Goal: Transaction & Acquisition: Purchase product/service

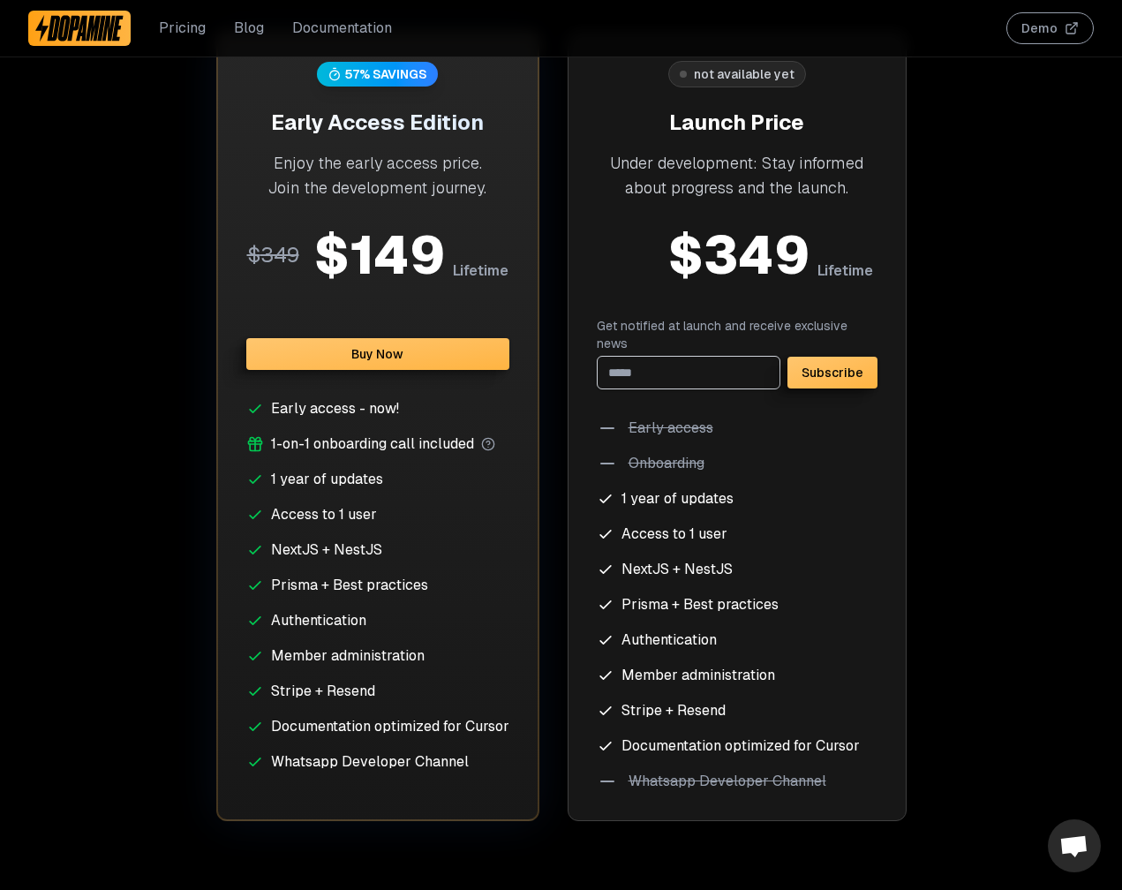
scroll to position [6967, 0]
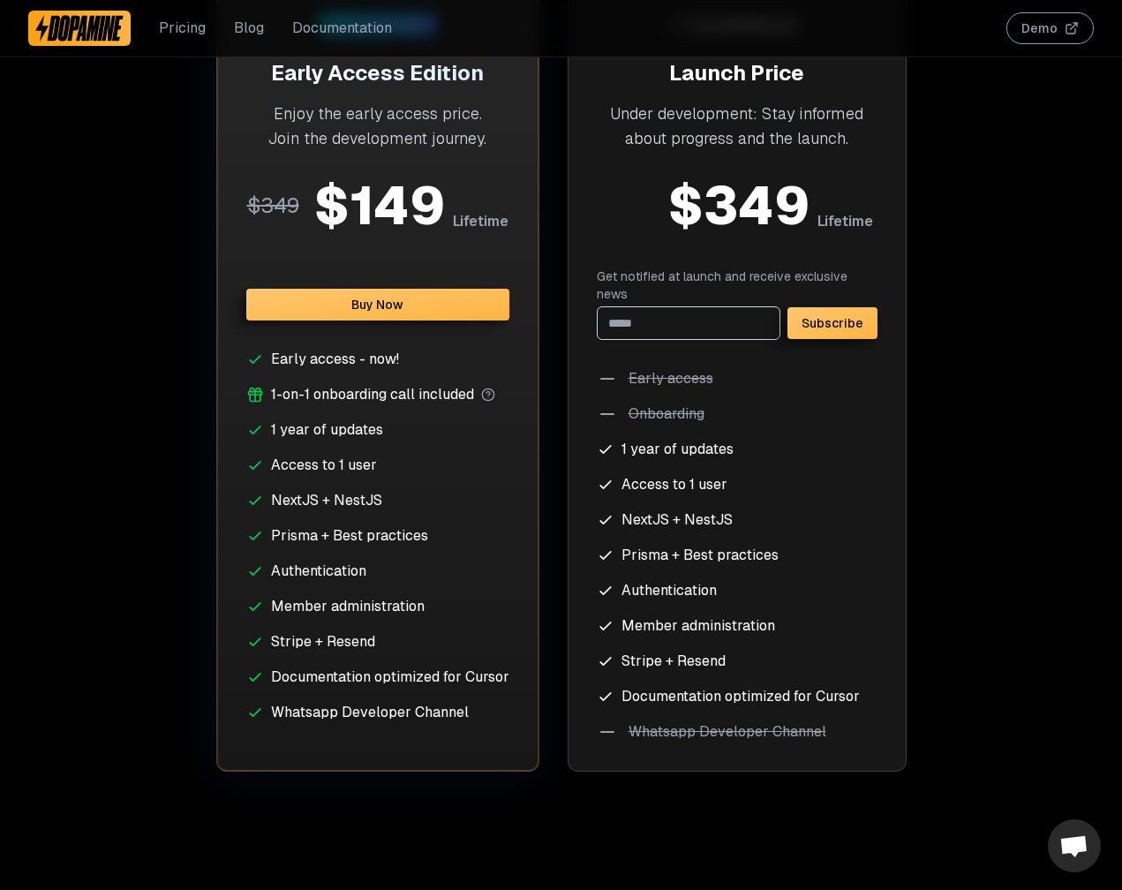
click at [394, 306] on button "Buy Now" at bounding box center [377, 305] width 263 height 32
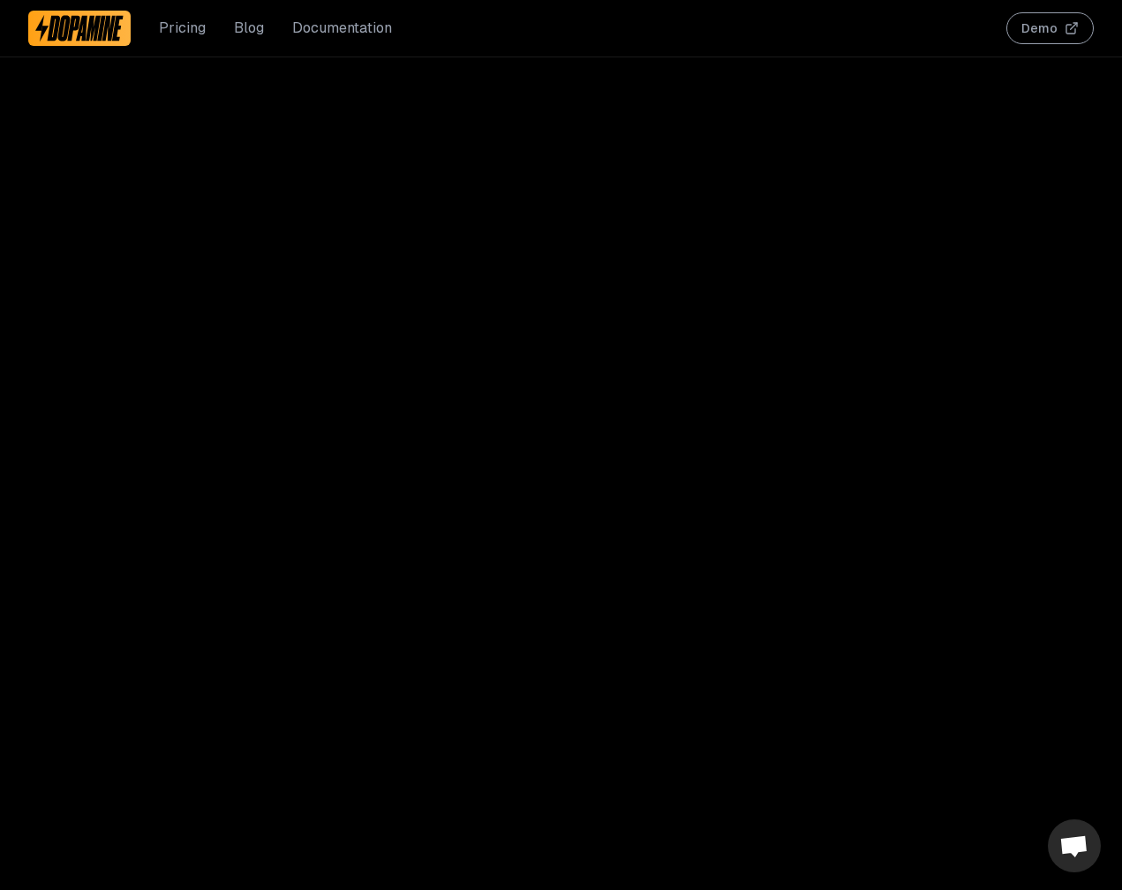
scroll to position [4155, 0]
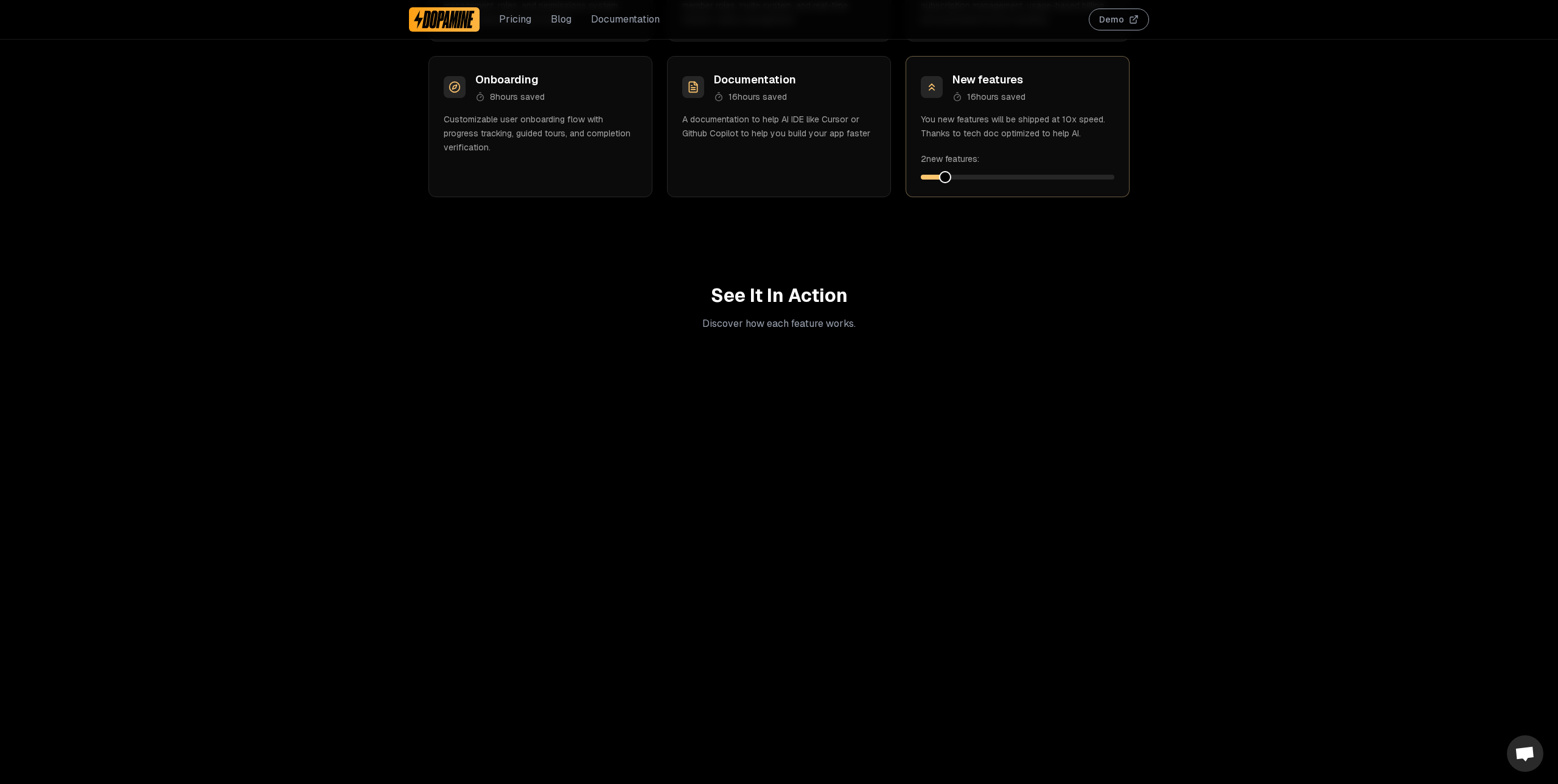
scroll to position [1937, 0]
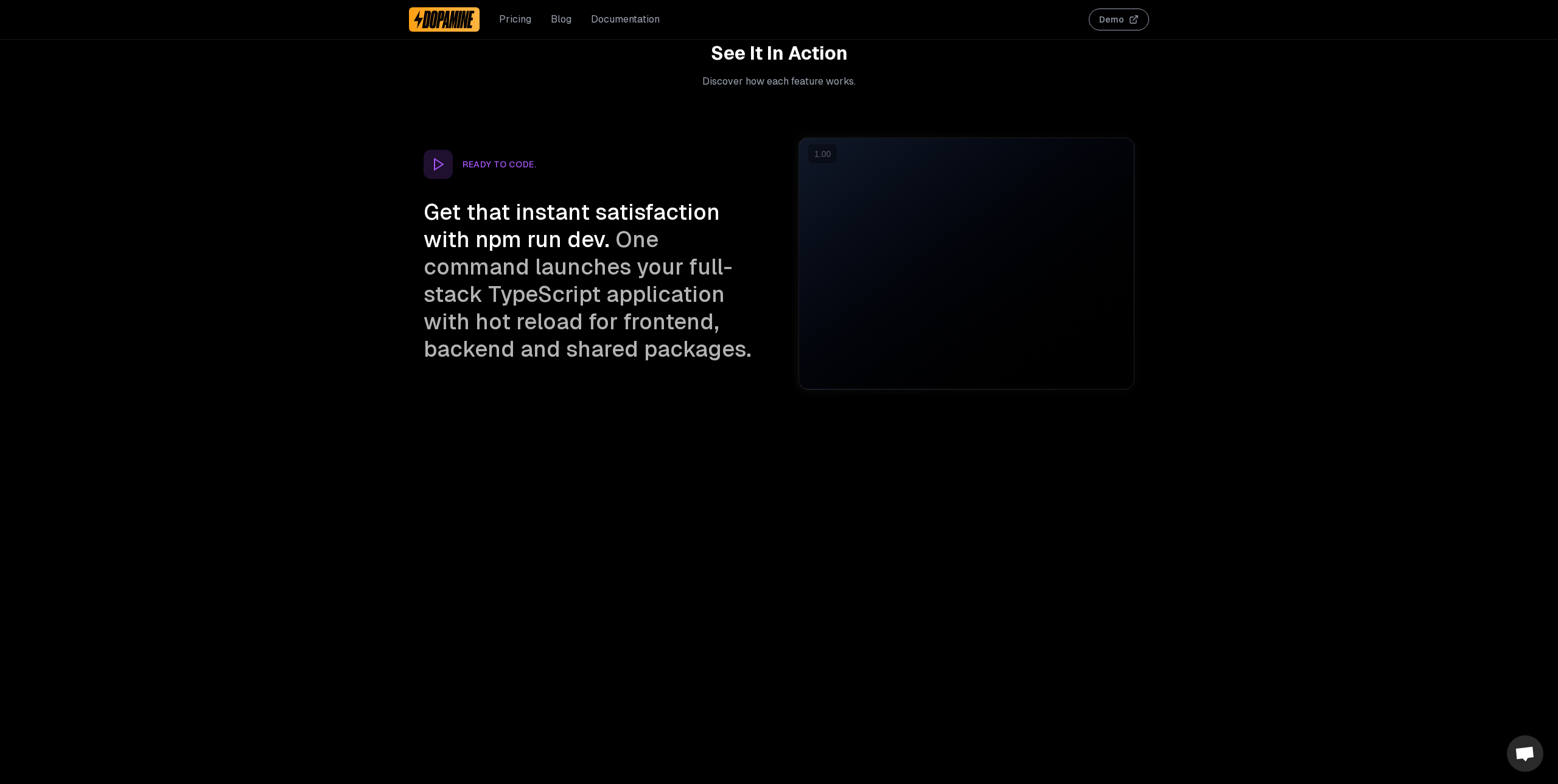
drag, startPoint x: 564, startPoint y: 221, endPoint x: 583, endPoint y: 293, distance: 74.5
click at [582, 287] on h3 "Get that instant satisfaction with npm run dev. One command launches your full-…" at bounding box center [591, 281] width 336 height 164
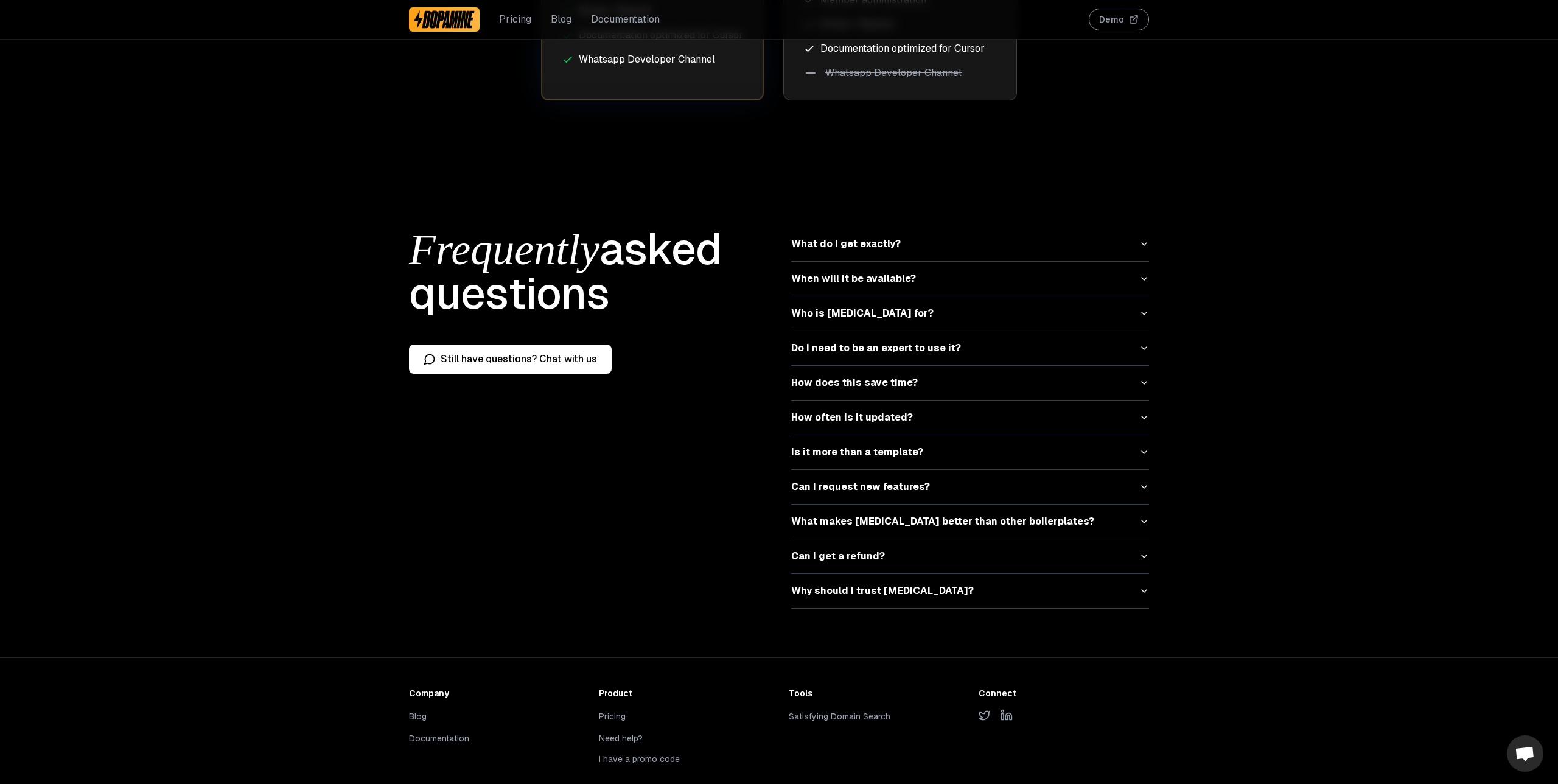
scroll to position [5304, 0]
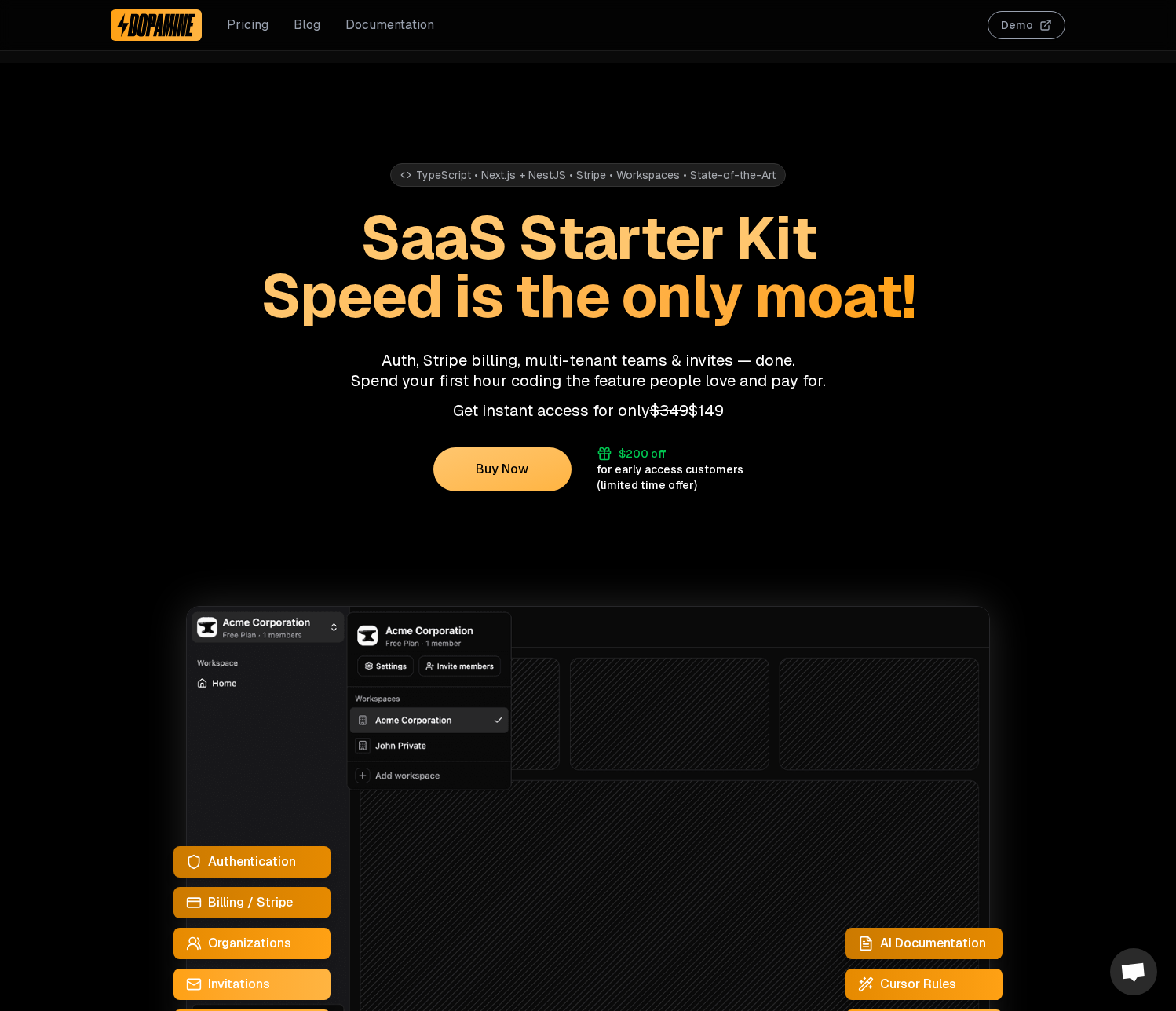
click at [501, 475] on button "Buy Now" at bounding box center [502, 469] width 138 height 44
click at [488, 466] on button "Buy Now" at bounding box center [502, 469] width 138 height 44
click at [520, 463] on button "Buy Now" at bounding box center [502, 469] width 138 height 44
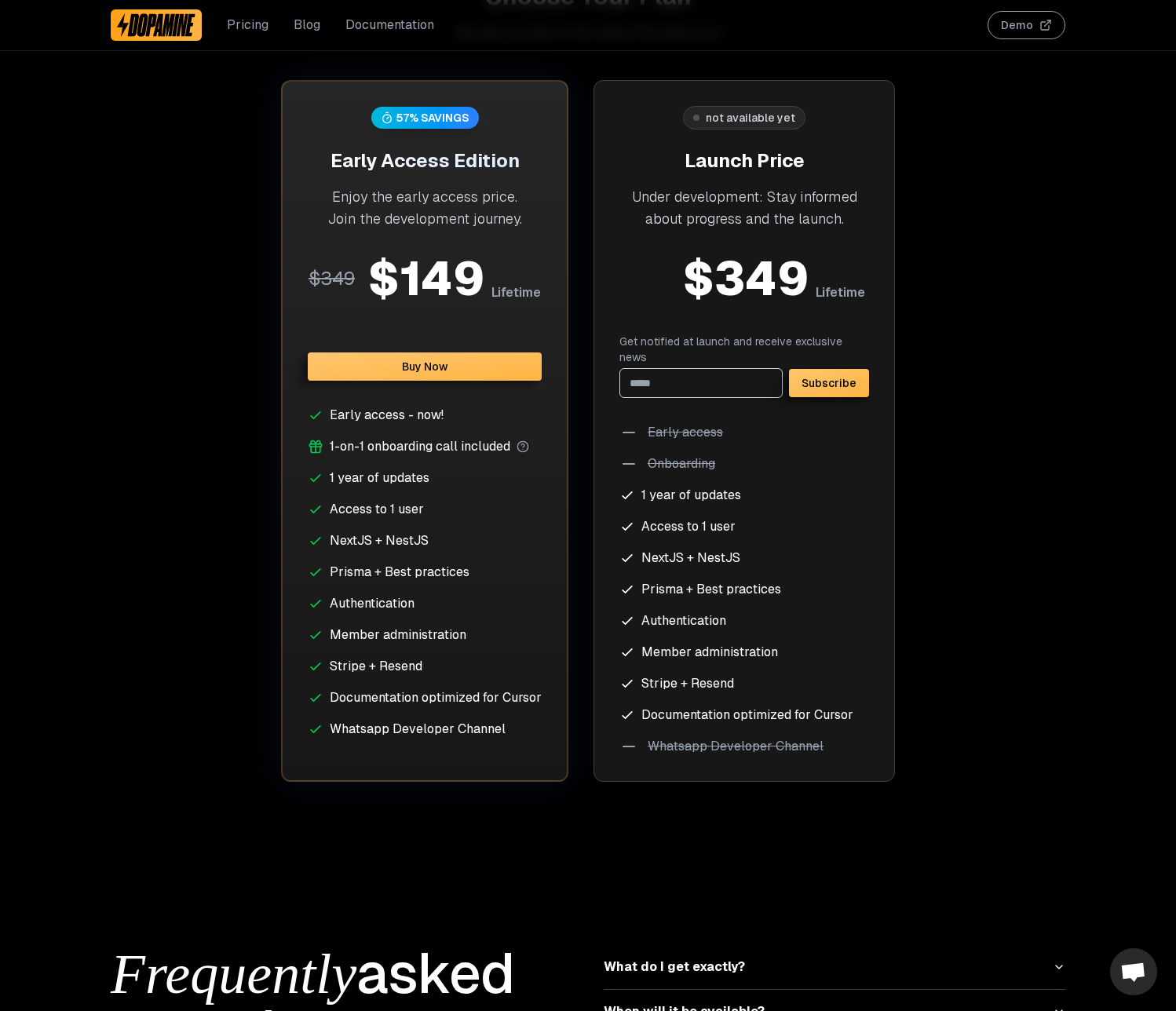
scroll to position [6107, 0]
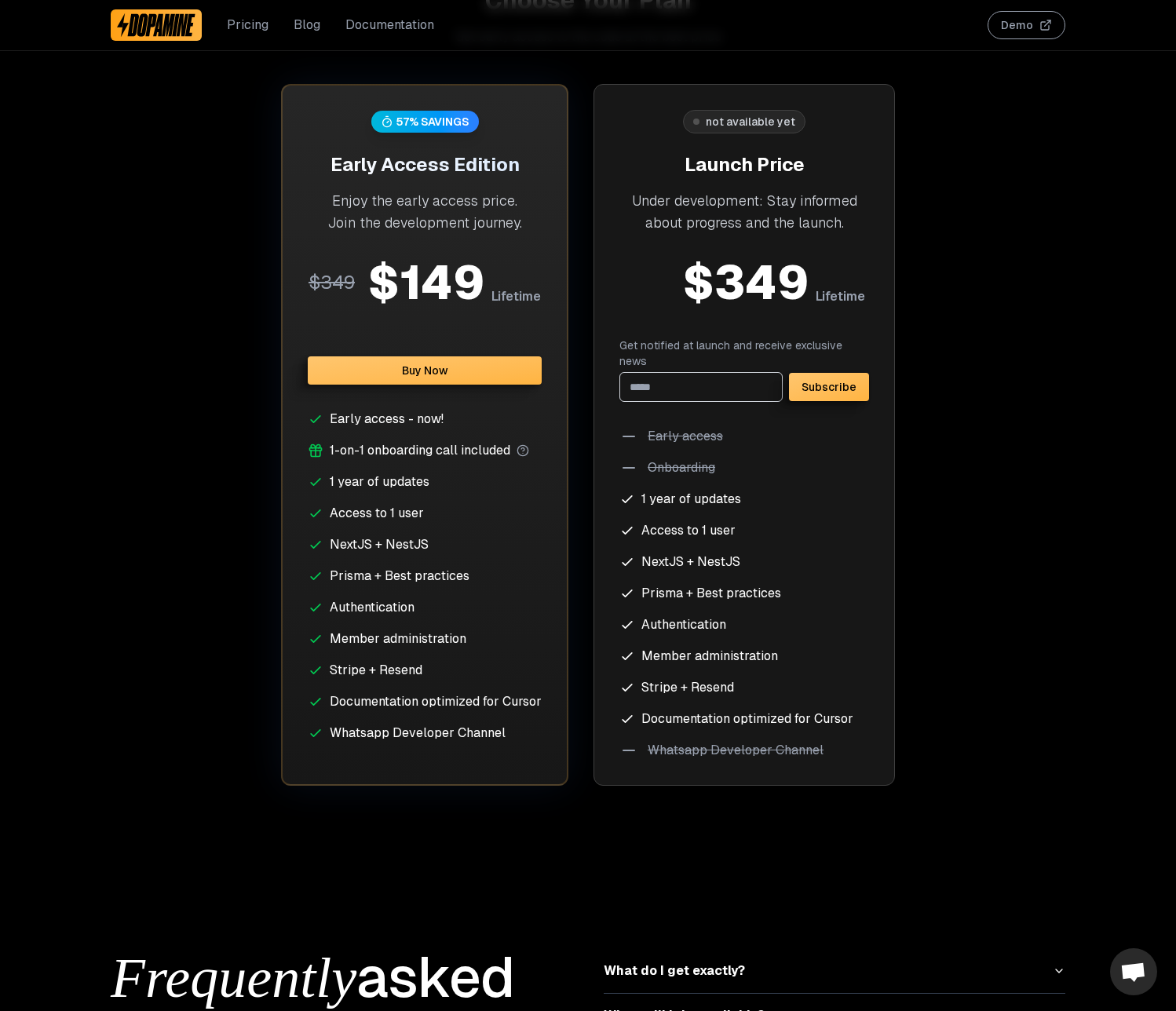
click at [399, 362] on button "Buy Now" at bounding box center [424, 371] width 234 height 28
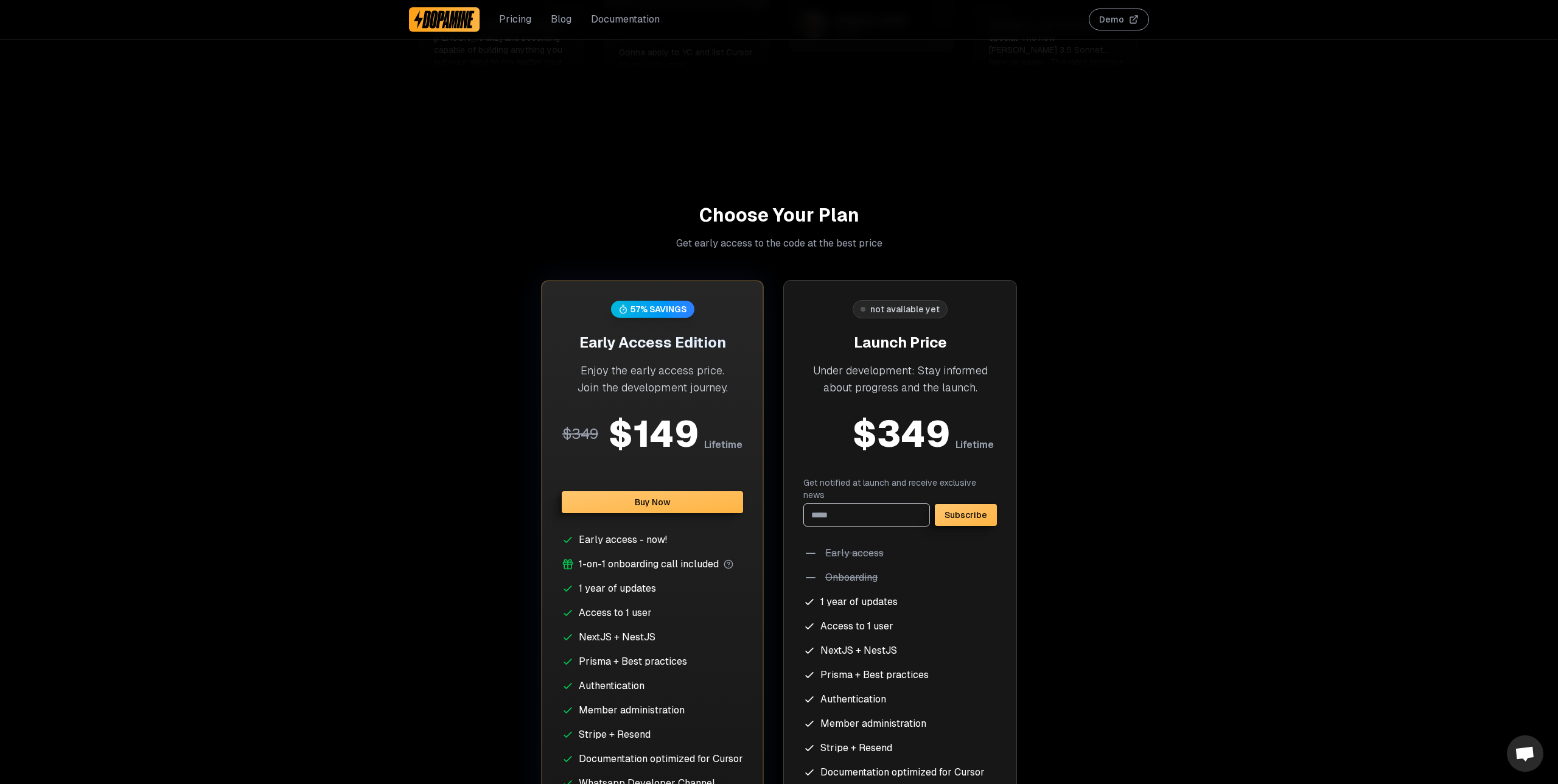
scroll to position [4358, 0]
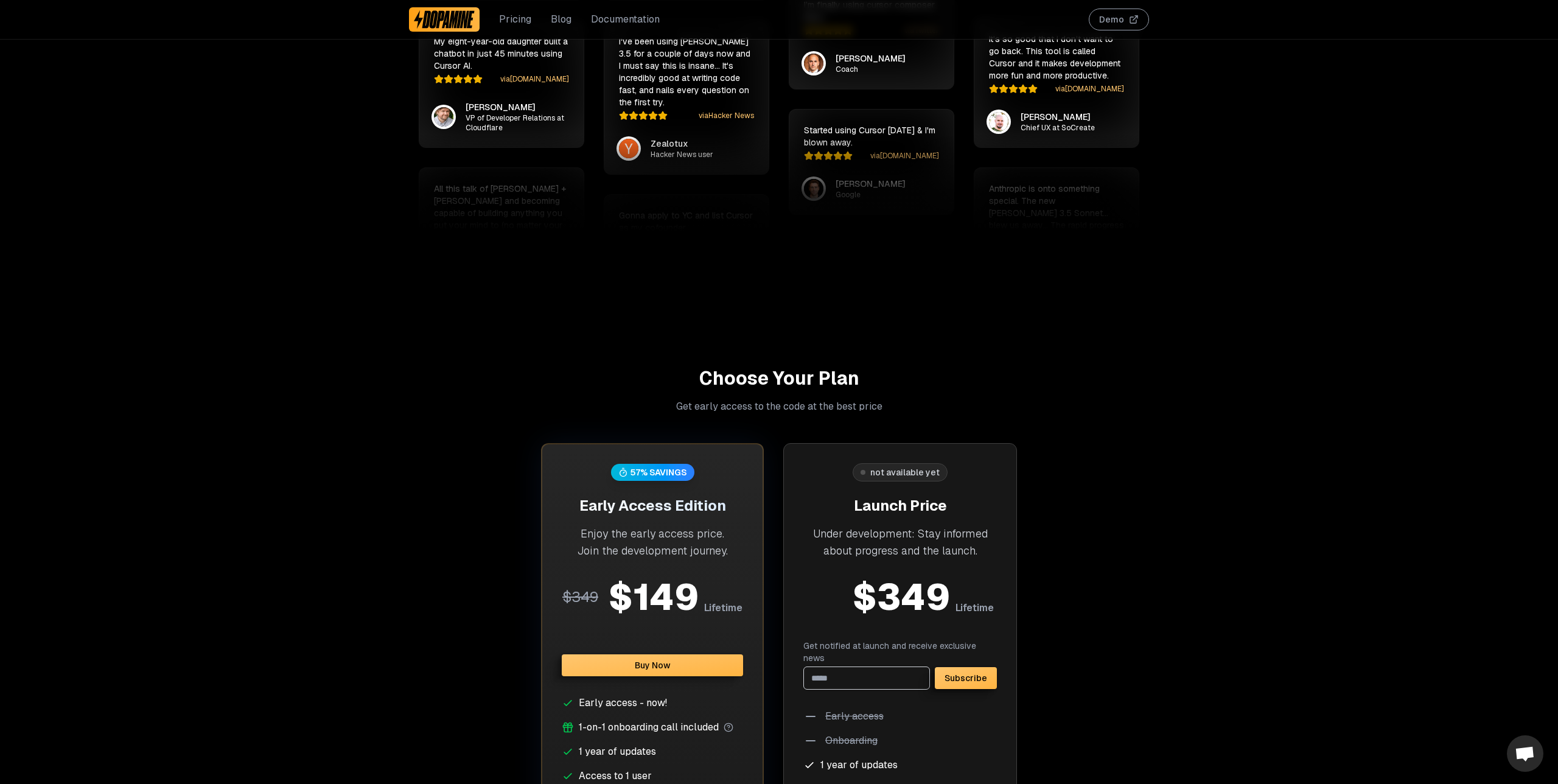
click at [634, 666] on button "Buy Now" at bounding box center [652, 665] width 181 height 22
